Goal: Task Accomplishment & Management: Use online tool/utility

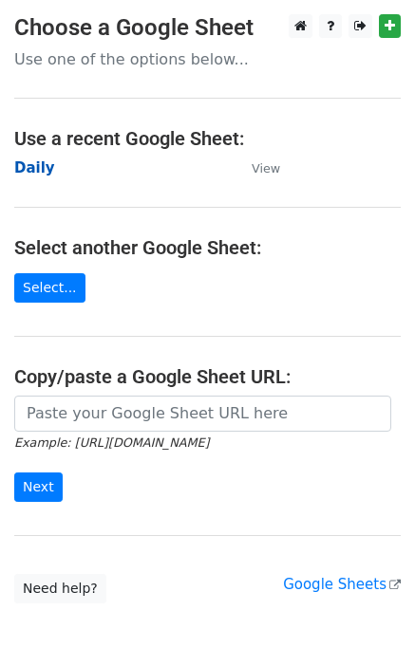
click at [38, 168] on strong "Daily" at bounding box center [34, 167] width 41 height 17
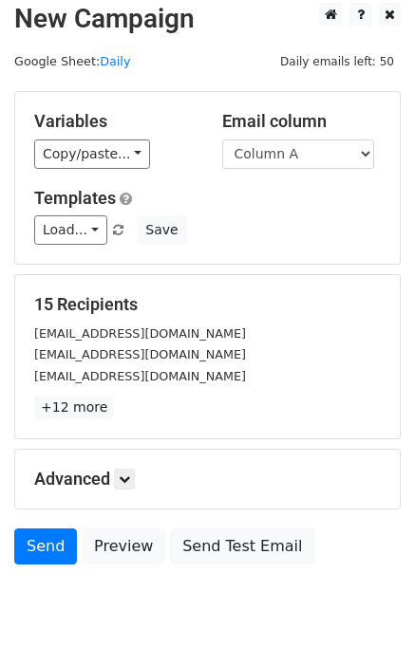
scroll to position [87, 0]
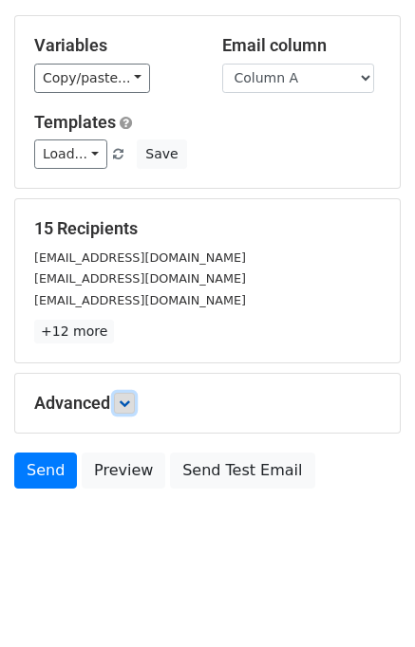
click at [121, 400] on link at bounding box center [124, 403] width 21 height 21
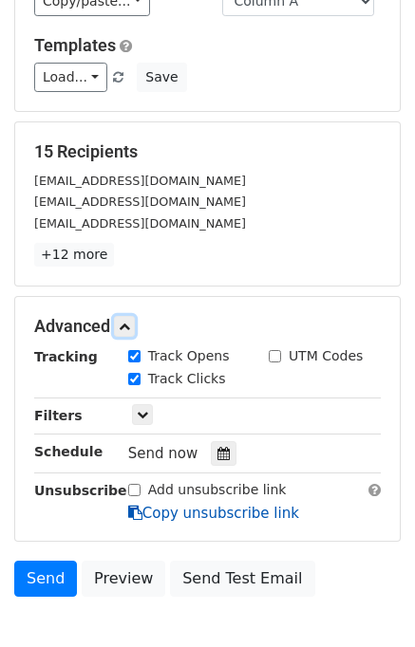
scroll to position [271, 0]
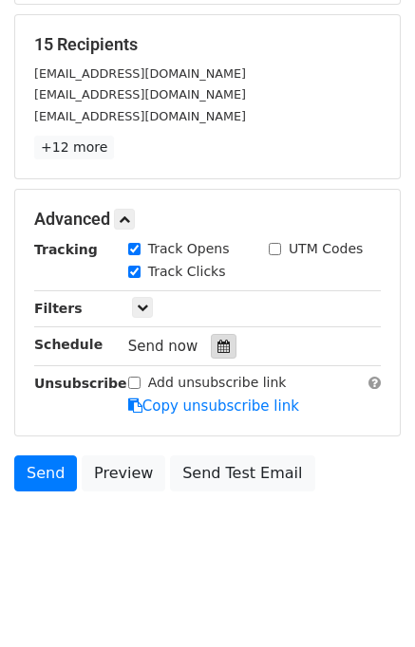
click at [219, 342] on div at bounding box center [224, 346] width 26 height 25
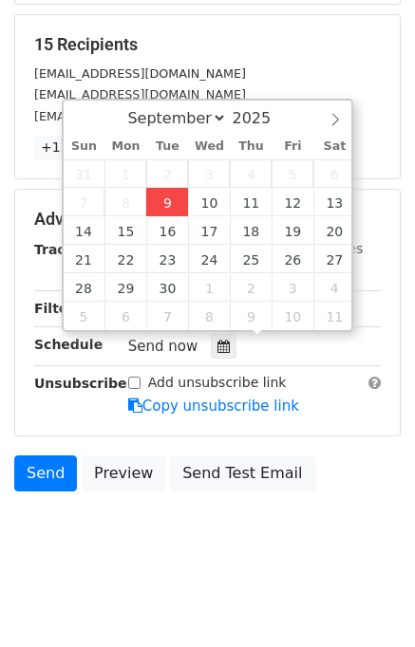
type input "2025-09-09 12:00"
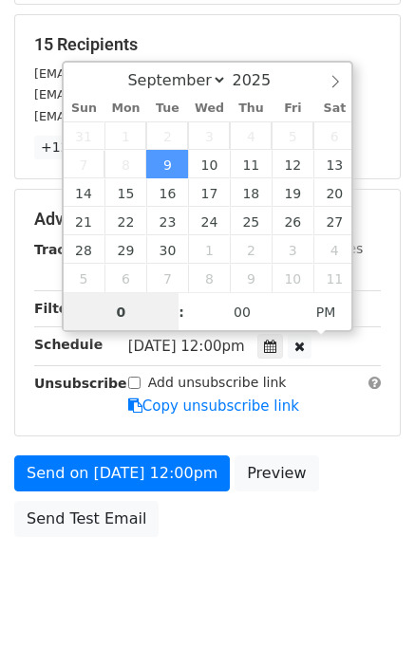
type input "01"
type input "2025-09-09 13:00"
click at [350, 484] on div "Send on Sep 9 at 12:00pm Preview Send Test Email" at bounding box center [207, 500] width 415 height 91
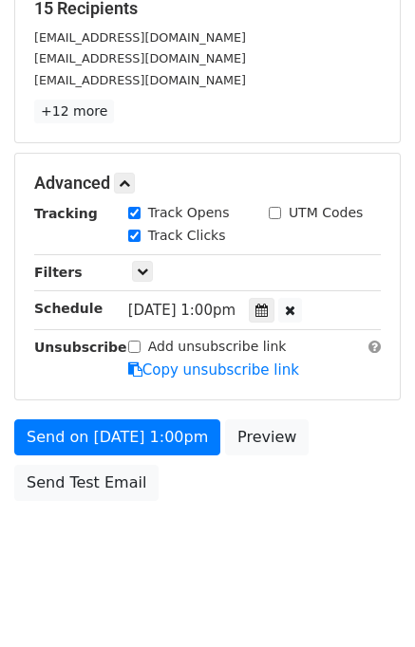
scroll to position [318, 0]
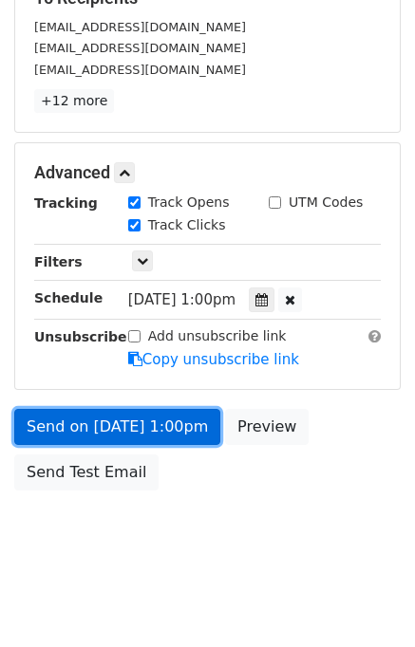
click at [119, 426] on link "Send on Sep 9 at 1:00pm" at bounding box center [117, 427] width 206 height 36
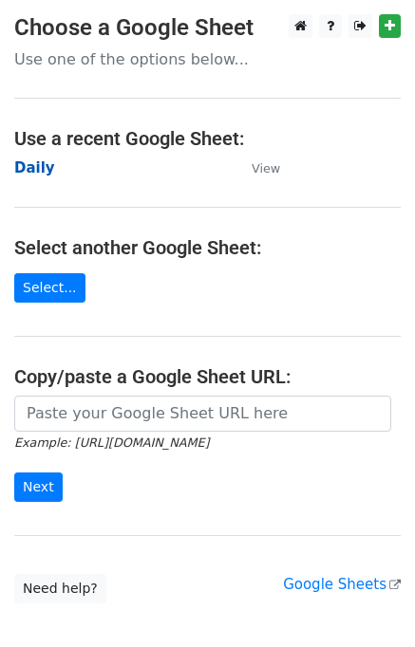
click at [40, 170] on strong "Daily" at bounding box center [34, 167] width 41 height 17
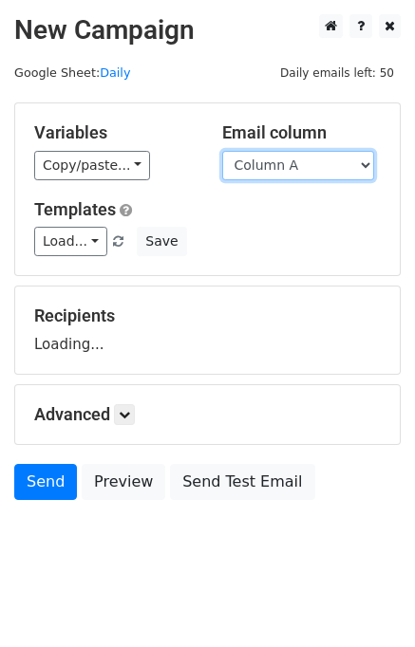
click at [298, 165] on select "Column A Column B Column C Column D Column E" at bounding box center [298, 165] width 152 height 29
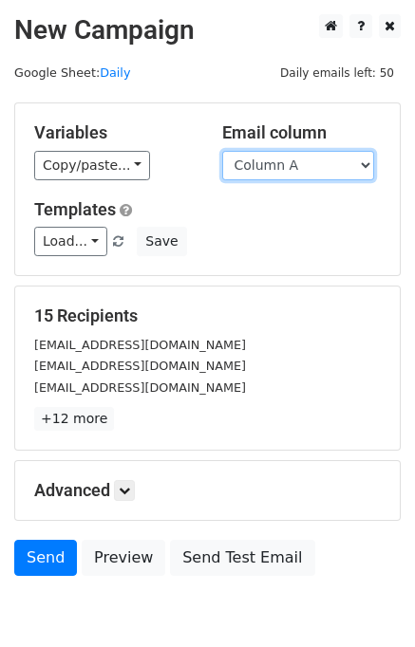
click at [298, 168] on select "Column A Column B Column C Column D Column E" at bounding box center [298, 165] width 152 height 29
select select "Column B"
click at [222, 151] on select "Column A Column B Column C Column D Column E" at bounding box center [298, 165] width 152 height 29
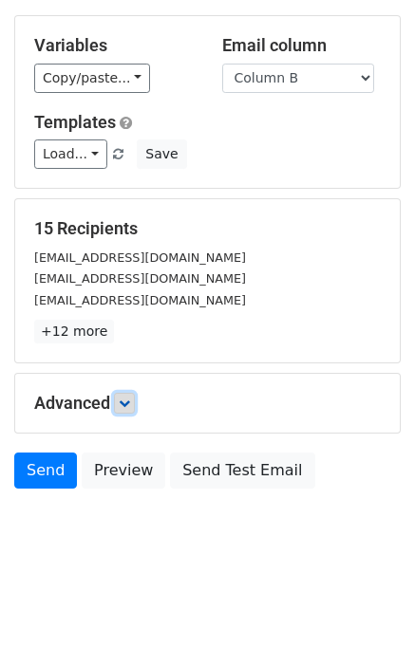
click at [121, 404] on icon at bounding box center [124, 402] width 11 height 11
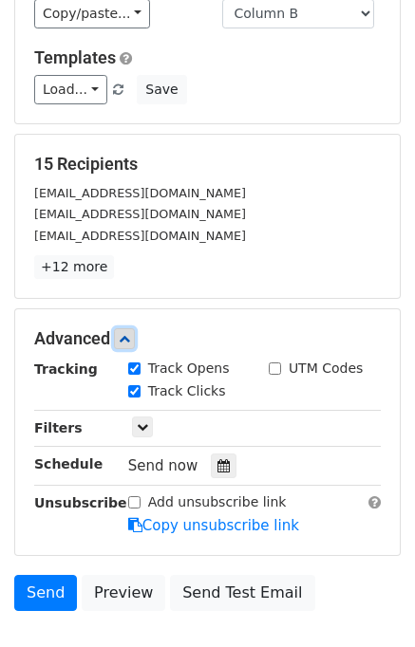
scroll to position [243, 0]
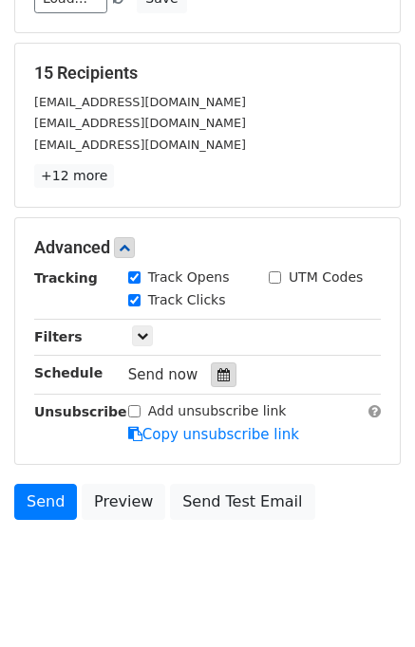
click at [218, 374] on icon at bounding box center [223, 374] width 12 height 13
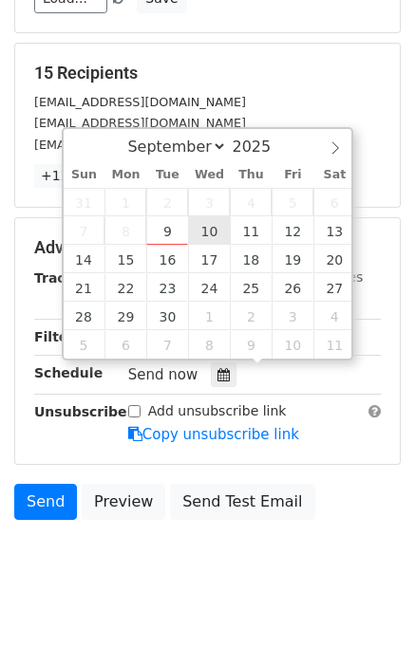
type input "2025-09-10 12:00"
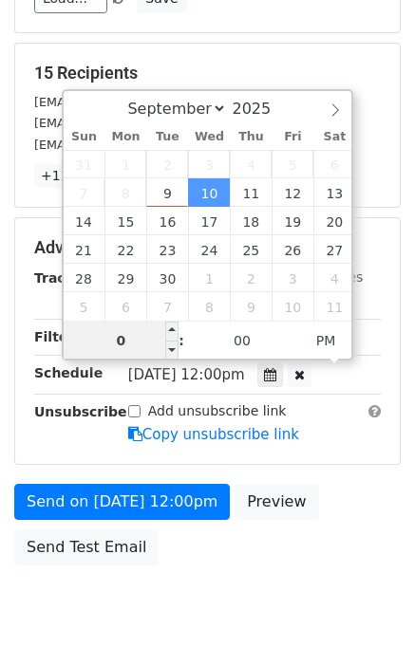
type input "02"
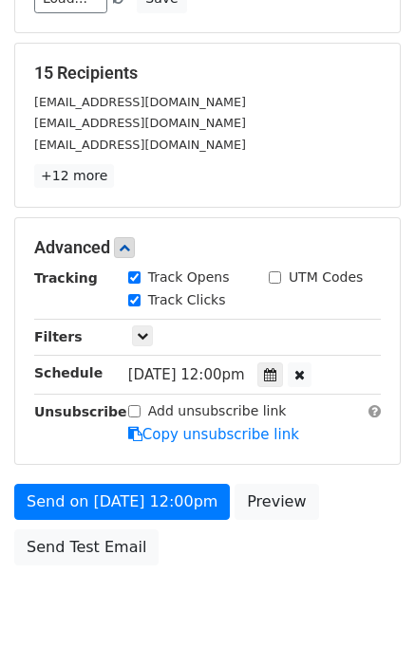
type input "2025-09-10 14:00"
click at [341, 525] on div "Send on Sep 10 at 12:00pm Preview Send Test Email" at bounding box center [207, 529] width 415 height 91
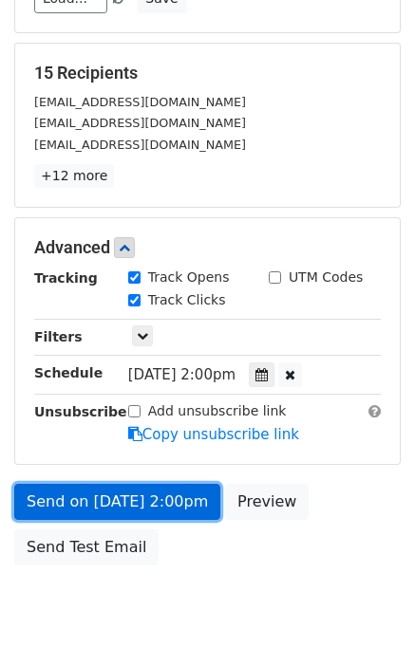
click at [122, 492] on link "Send on Sep 10 at 2:00pm" at bounding box center [117, 502] width 206 height 36
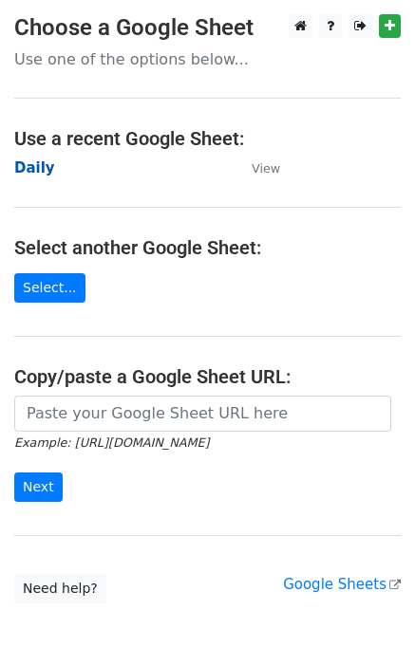
click at [38, 164] on strong "Daily" at bounding box center [34, 167] width 41 height 17
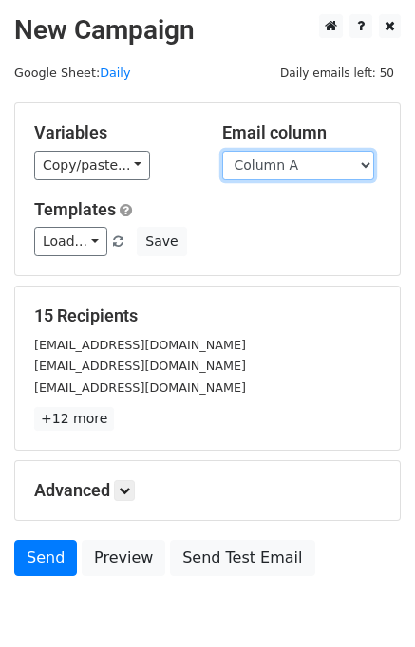
click at [279, 166] on select "Column A Column B Column C Column D Column E" at bounding box center [298, 165] width 152 height 29
select select "Column C"
click at [222, 151] on select "Column A Column B Column C Column D Column E" at bounding box center [298, 165] width 152 height 29
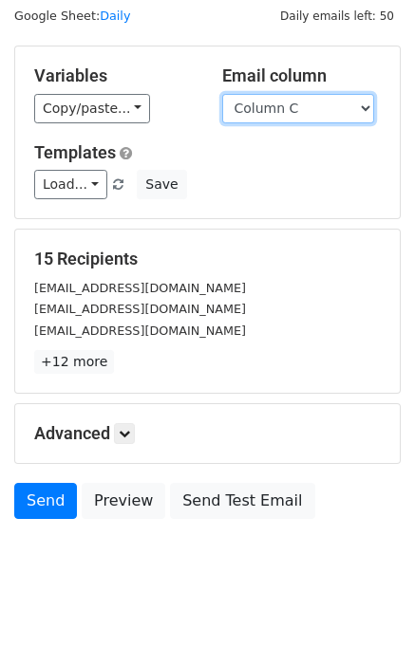
scroll to position [87, 0]
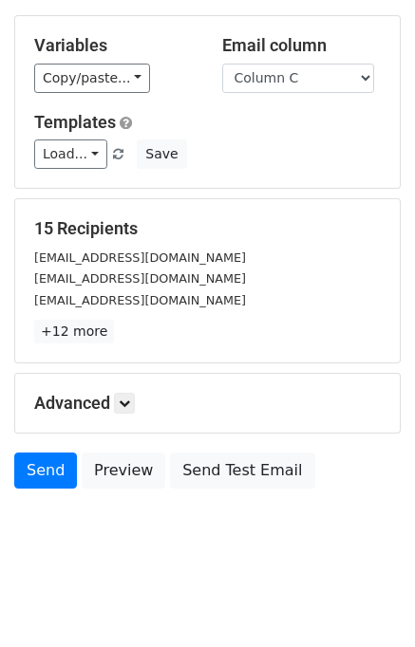
click at [140, 395] on h5 "Advanced" at bounding box center [207, 403] width 346 height 21
click at [135, 396] on link at bounding box center [124, 403] width 21 height 21
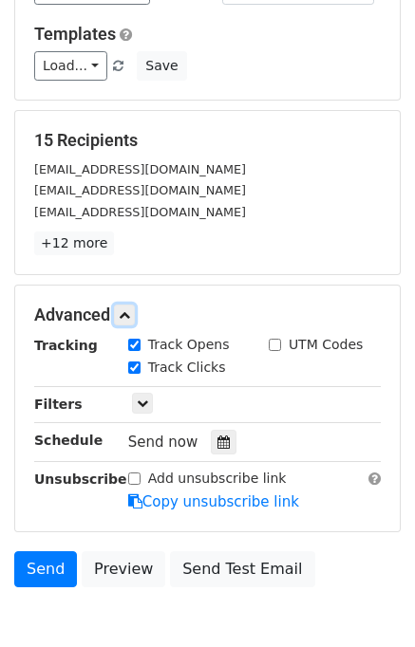
scroll to position [271, 0]
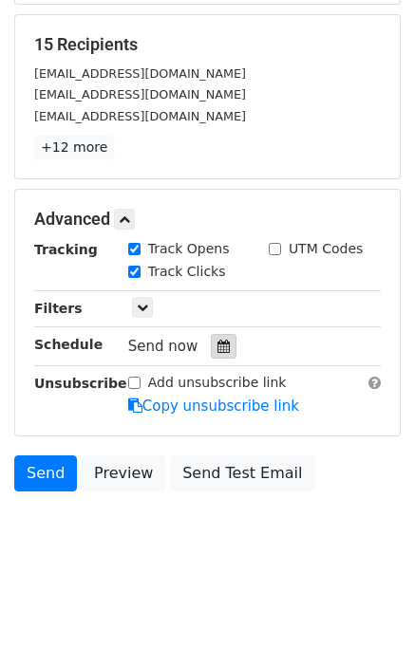
click at [217, 342] on icon at bounding box center [223, 346] width 12 height 13
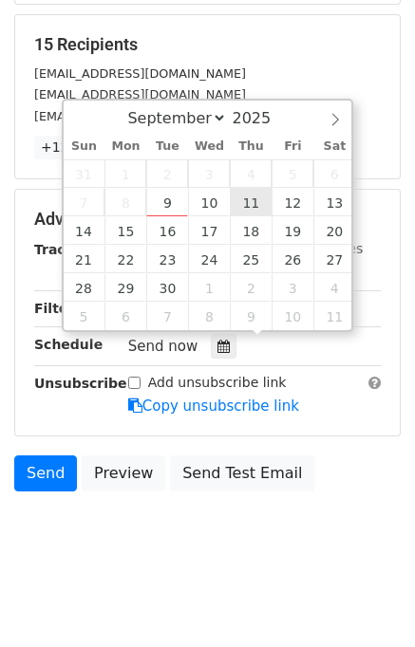
type input "2025-09-11 12:00"
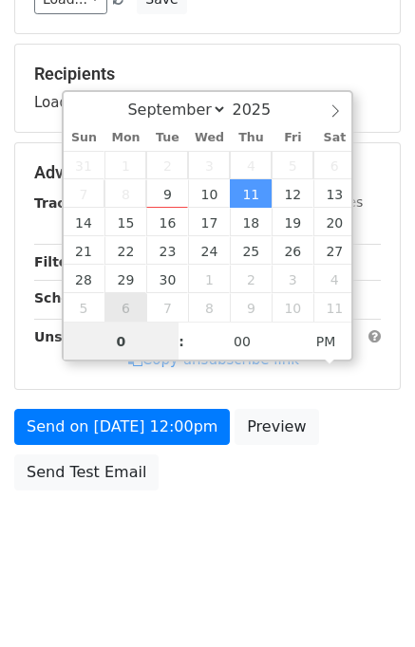
type input "03"
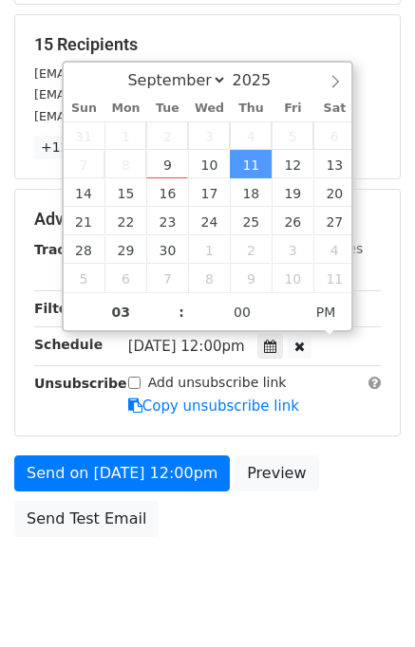
type input "2025-09-11 15:00"
click at [322, 469] on div "Send on Sep 11 at 12:00pm Preview Send Test Email" at bounding box center [207, 500] width 415 height 91
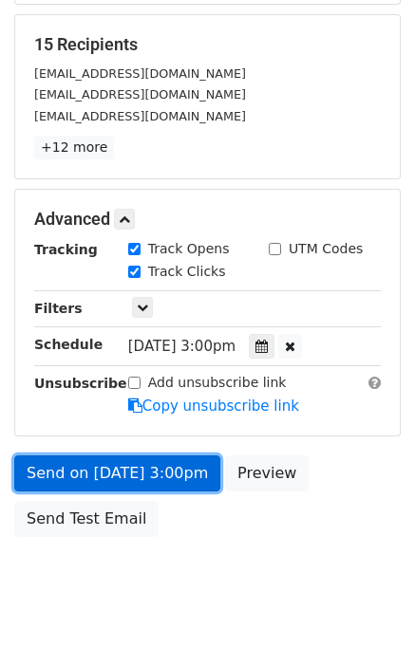
click at [148, 471] on link "Send on Sep 11 at 3:00pm" at bounding box center [117, 473] width 206 height 36
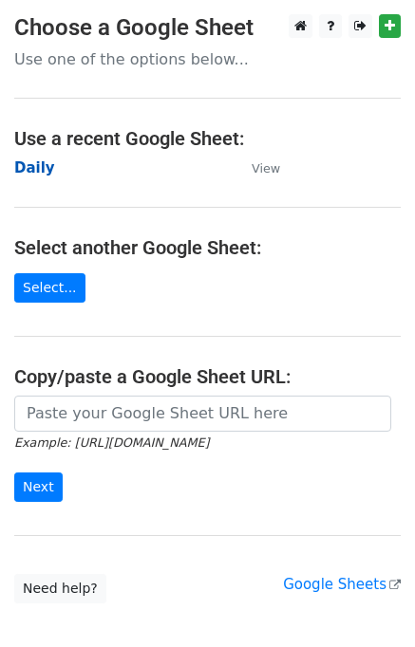
click at [30, 168] on strong "Daily" at bounding box center [34, 167] width 41 height 17
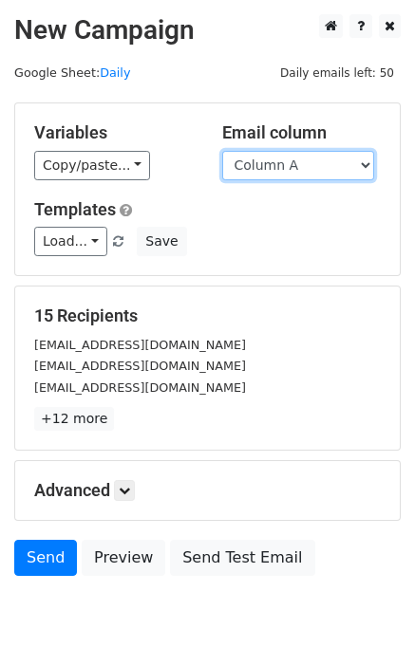
click at [303, 167] on select "Column A Column B Column C Column D Column E" at bounding box center [298, 165] width 152 height 29
select select "Column D"
click at [222, 151] on select "Column A Column B Column C Column D Column E" at bounding box center [298, 165] width 152 height 29
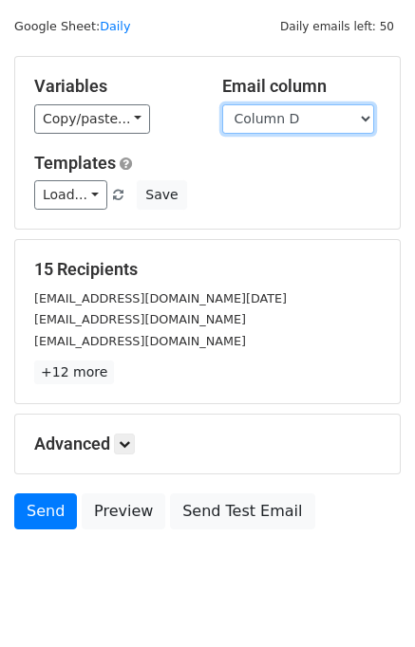
scroll to position [87, 0]
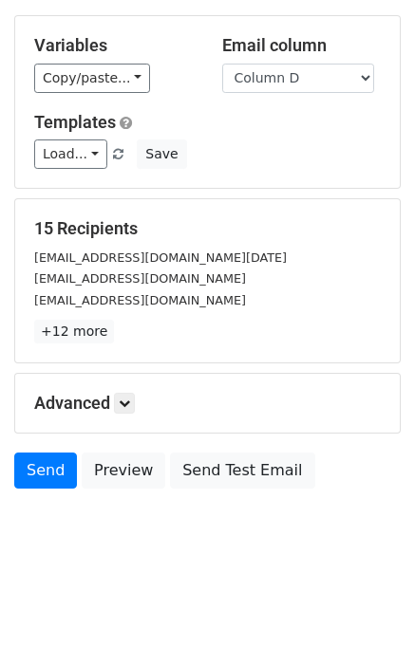
click at [140, 404] on h5 "Advanced" at bounding box center [207, 403] width 346 height 21
click at [129, 399] on icon at bounding box center [124, 402] width 11 height 11
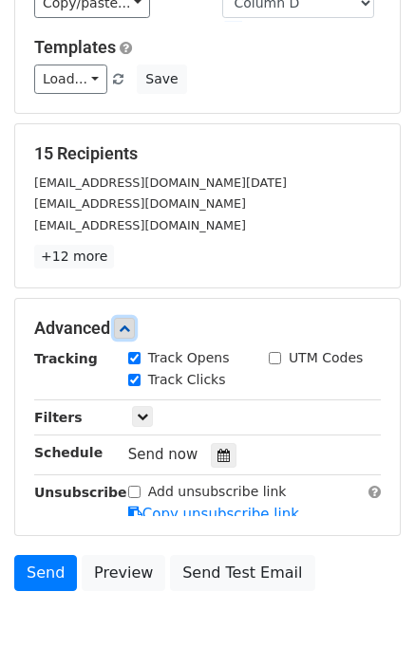
scroll to position [234, 0]
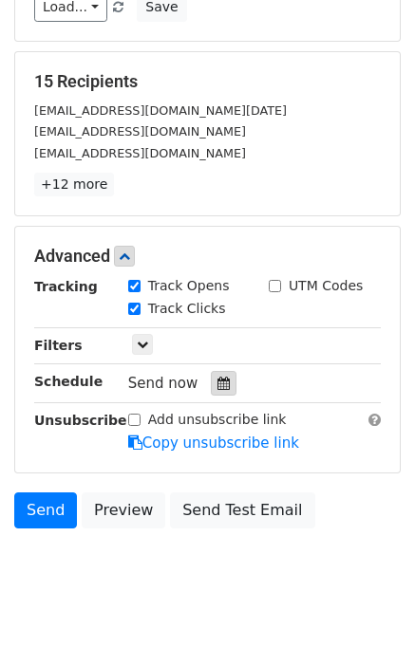
click at [217, 377] on icon at bounding box center [223, 383] width 12 height 13
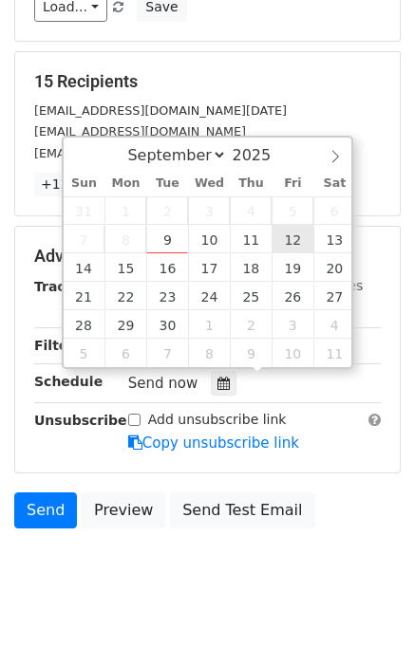
type input "2025-09-12 12:00"
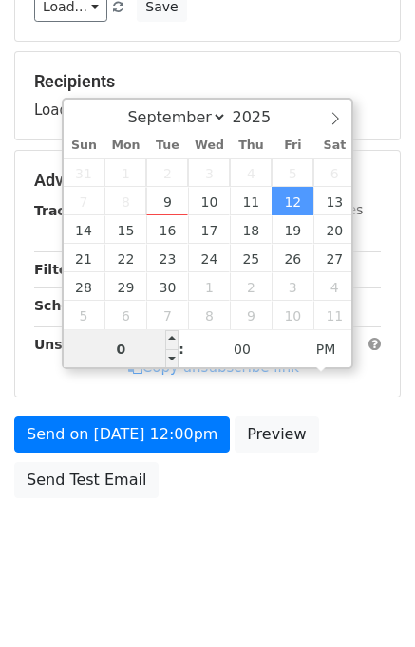
type input "04"
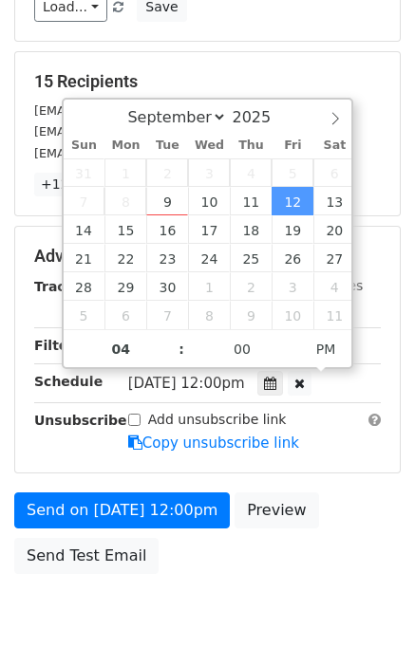
type input "2025-09-12 16:00"
click at [345, 517] on div "Send on Sep 12 at 12:00pm Preview Send Test Email" at bounding box center [207, 537] width 415 height 91
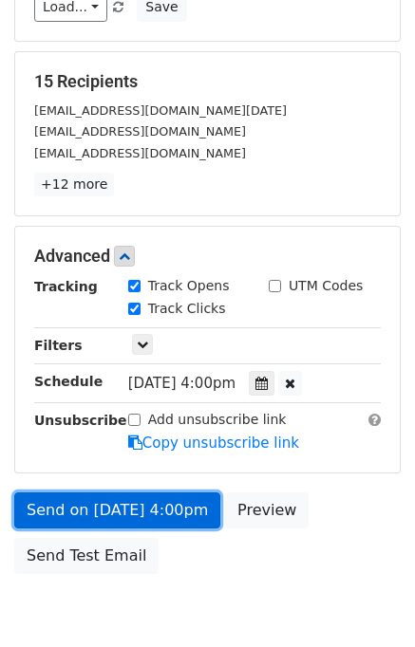
click at [148, 507] on link "Send on Sep 12 at 4:00pm" at bounding box center [117, 510] width 206 height 36
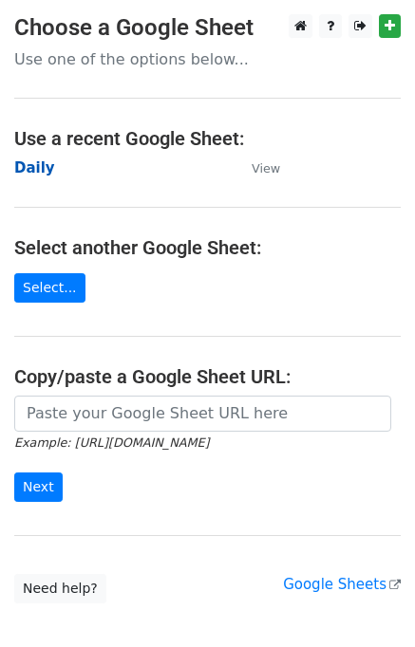
click at [31, 173] on strong "Daily" at bounding box center [34, 167] width 41 height 17
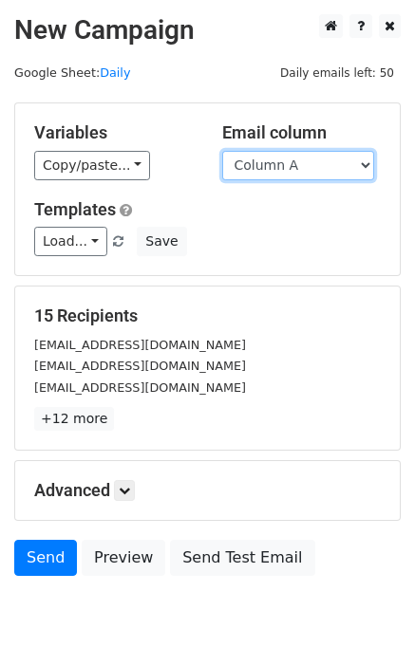
click at [307, 167] on select "Column A Column B Column C Column D Column E" at bounding box center [298, 165] width 152 height 29
select select "Column E"
click at [222, 151] on select "Column A Column B Column C Column D Column E" at bounding box center [298, 165] width 152 height 29
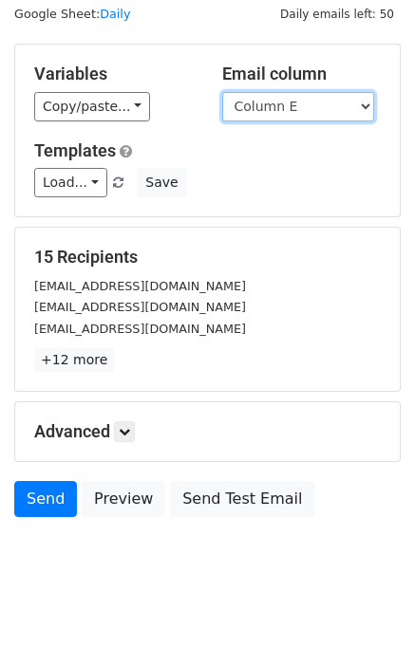
scroll to position [87, 0]
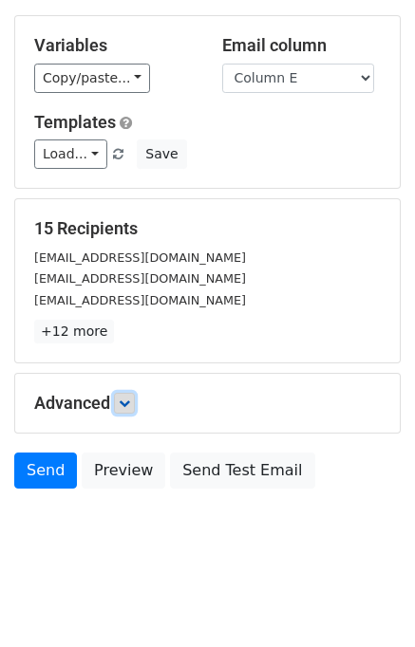
click at [130, 400] on icon at bounding box center [124, 402] width 11 height 11
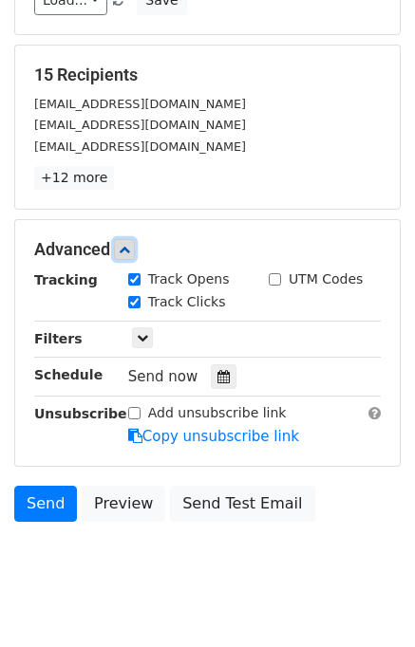
scroll to position [245, 0]
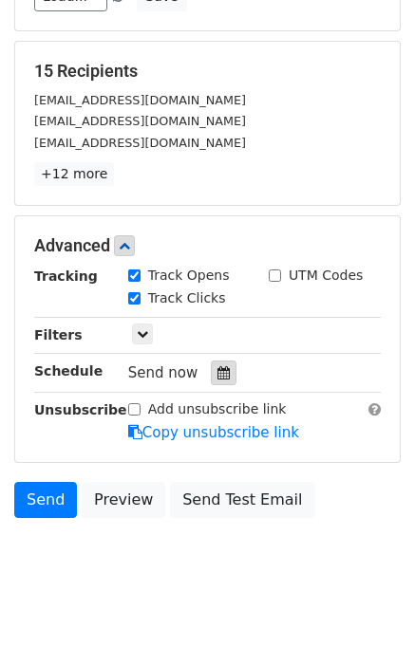
click at [217, 369] on icon at bounding box center [223, 372] width 12 height 13
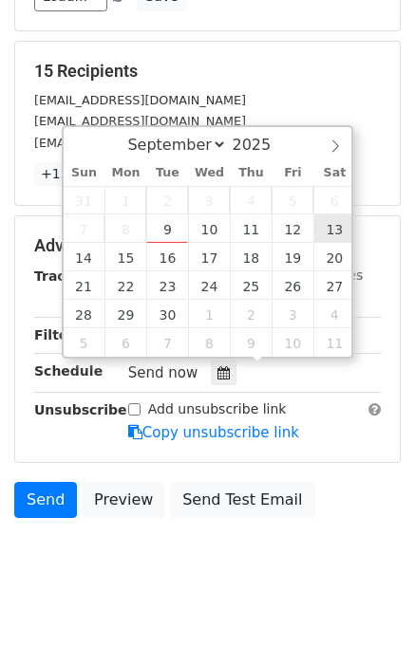
type input "[DATE] 12:00"
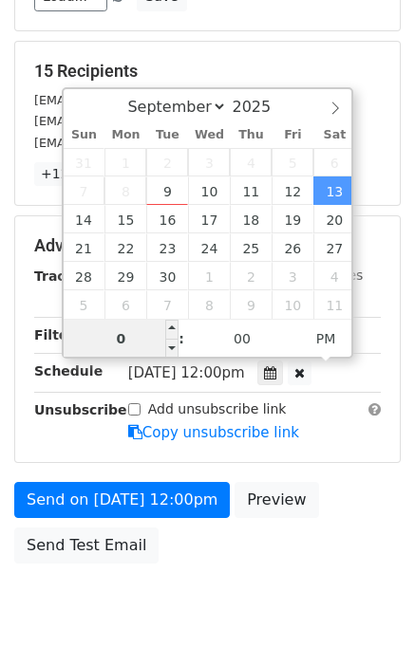
type input "05"
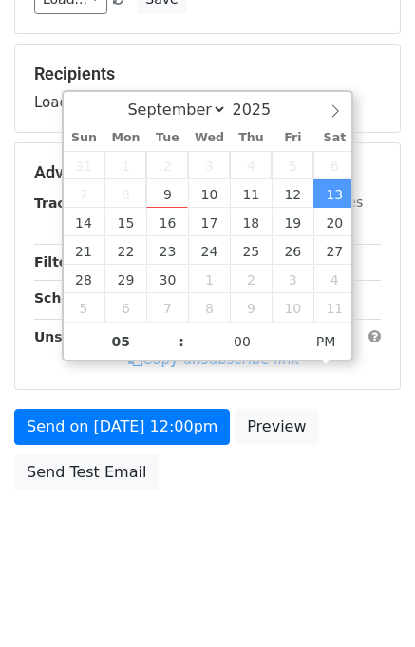
type input "[DATE] 17:00"
click at [352, 504] on body "New Campaign Daily emails left: 50 Google Sheet: Daily Variables Copy/paste... …" at bounding box center [207, 173] width 415 height 803
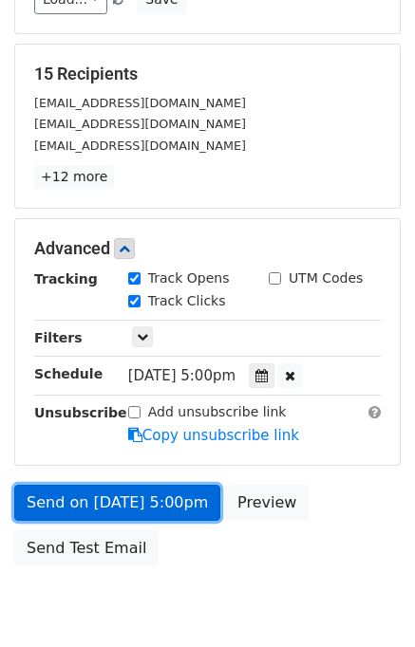
click at [78, 495] on link "Send on [DATE] 5:00pm" at bounding box center [117, 503] width 206 height 36
